Goal: Check status: Check status

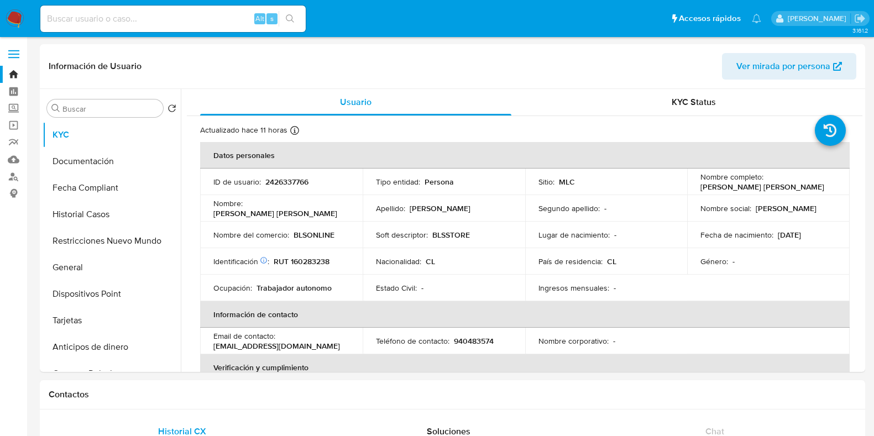
scroll to position [928, 0]
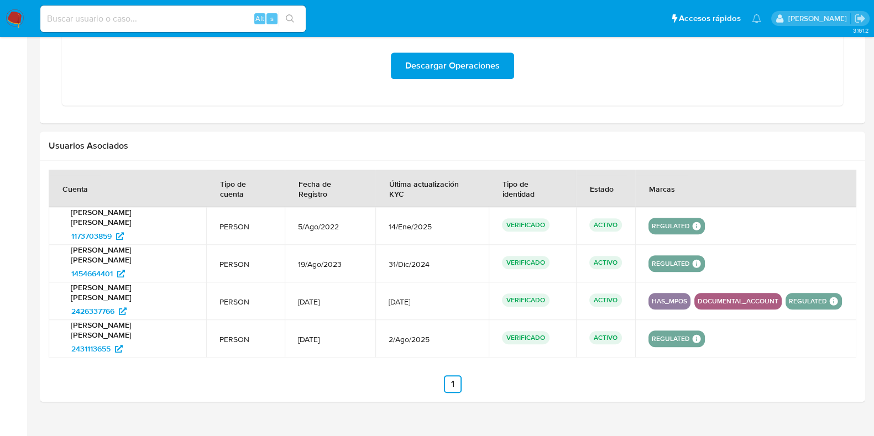
click at [225, 15] on input at bounding box center [172, 19] width 265 height 14
paste input "30096202"
type input "30096202"
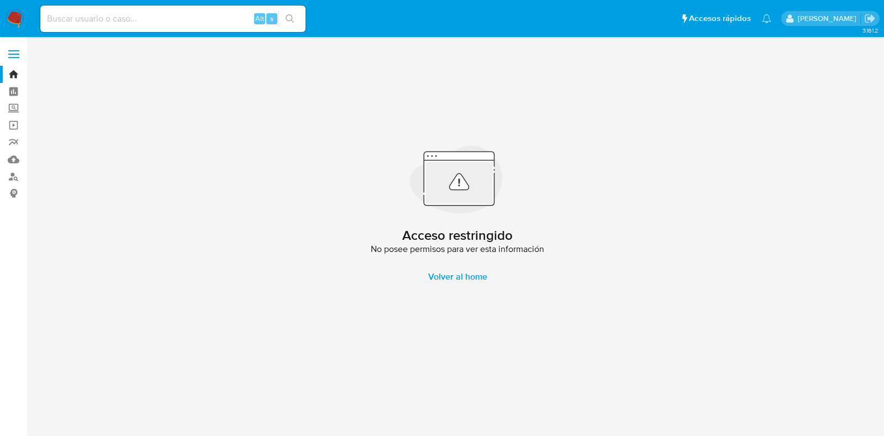
click at [91, 23] on input at bounding box center [172, 19] width 265 height 14
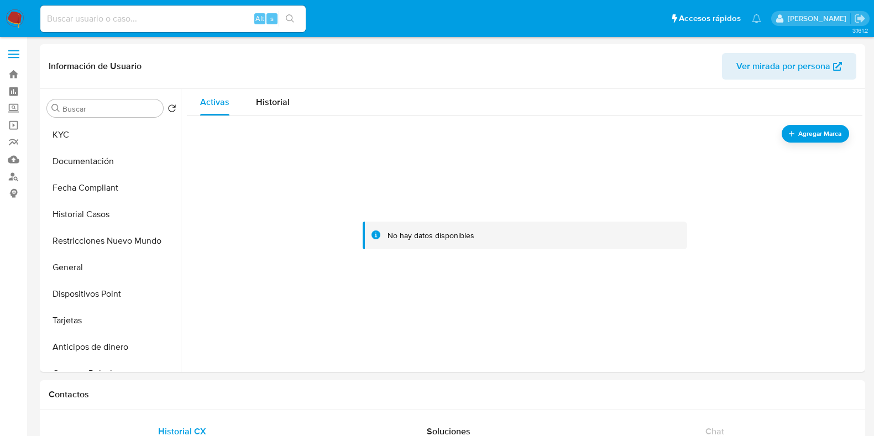
select select "10"
click at [91, 143] on button "KYC" at bounding box center [107, 135] width 129 height 27
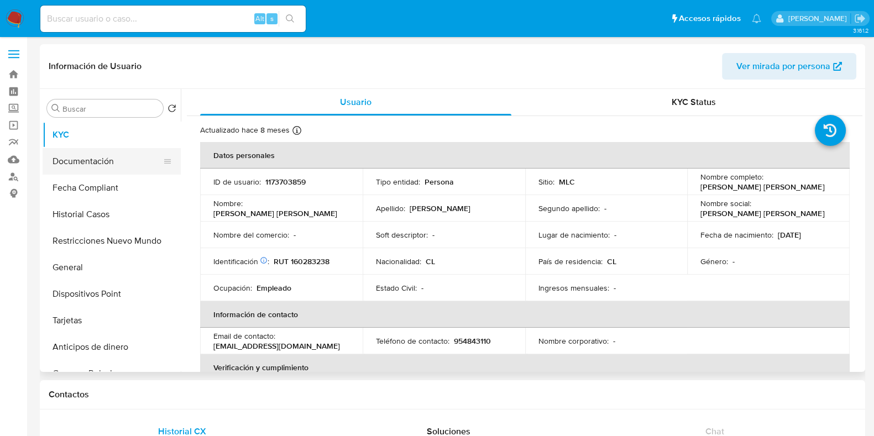
click at [103, 157] on button "Documentación" at bounding box center [107, 161] width 129 height 27
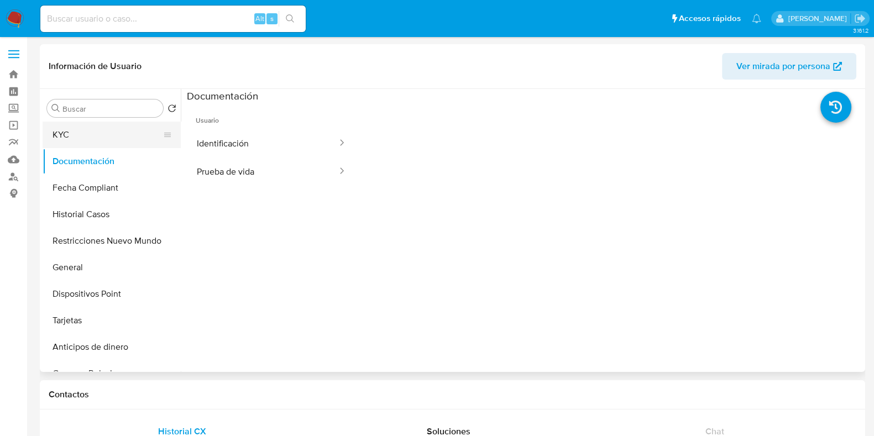
click at [101, 143] on button "KYC" at bounding box center [107, 135] width 129 height 27
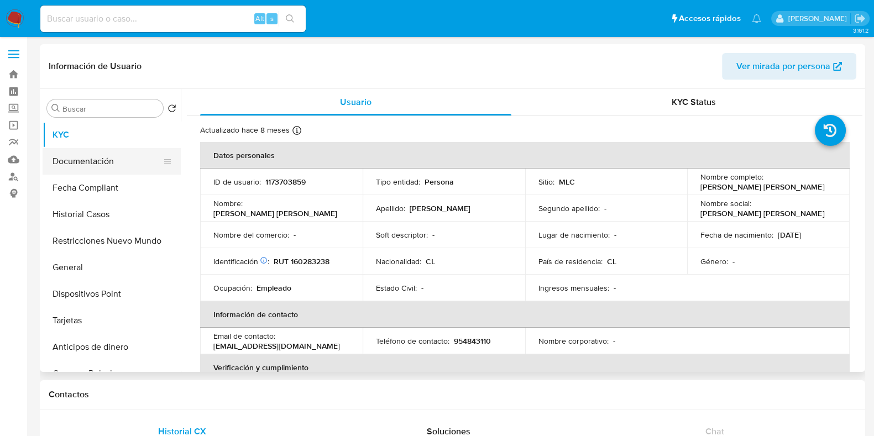
click at [122, 158] on button "Documentación" at bounding box center [107, 161] width 129 height 27
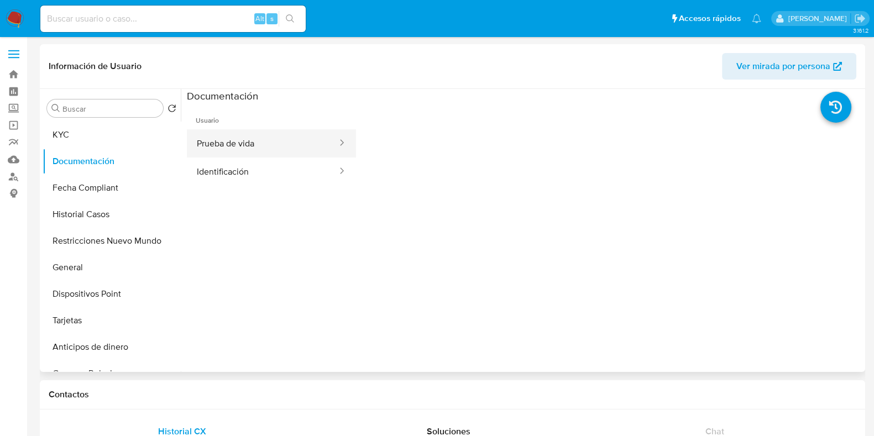
click at [301, 144] on button "Prueba de vida" at bounding box center [262, 143] width 151 height 28
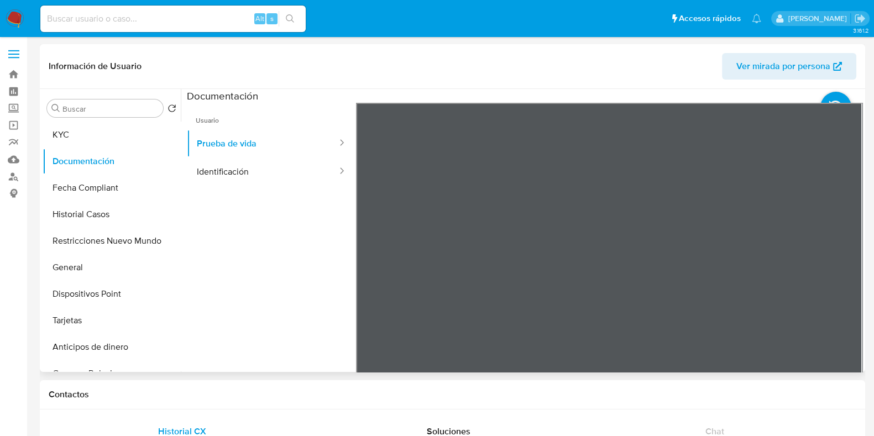
click at [303, 191] on ul "Usuario Prueba de vida Identificación" at bounding box center [271, 262] width 169 height 318
click at [271, 175] on button "Identificación" at bounding box center [262, 171] width 151 height 28
click at [840, 283] on icon at bounding box center [848, 282] width 22 height 22
